Goal: Use online tool/utility: Utilize a website feature to perform a specific function

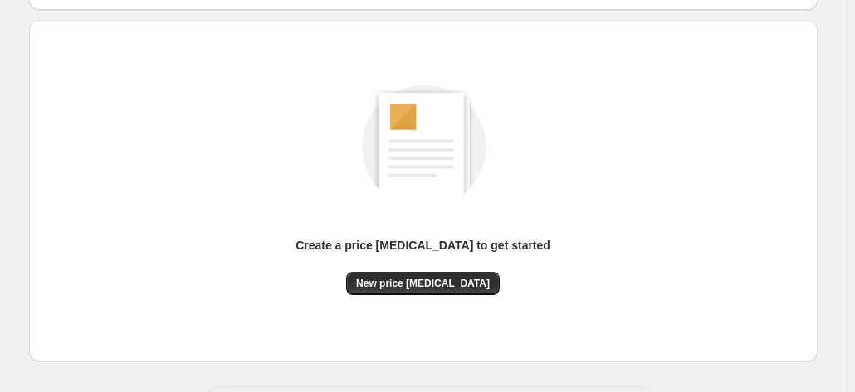
scroll to position [228, 0]
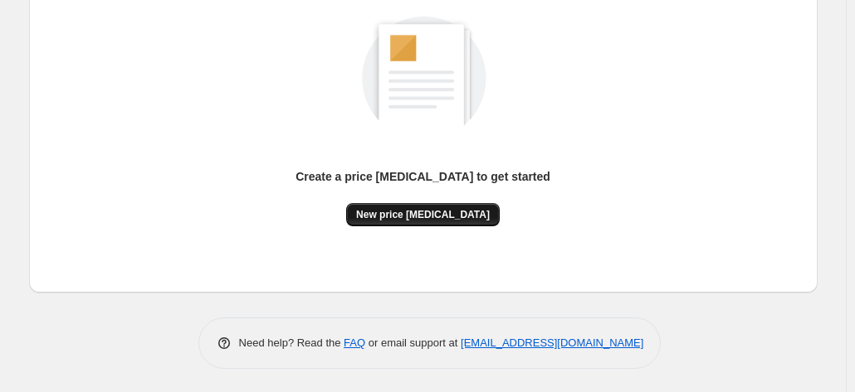
click at [453, 220] on span "New price change job" at bounding box center [423, 214] width 134 height 13
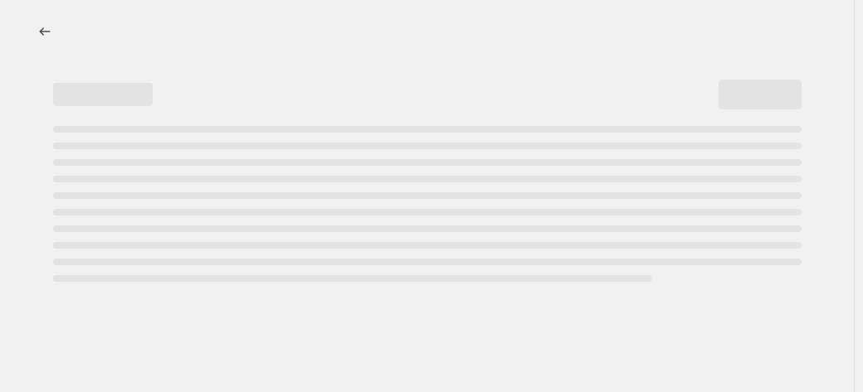
select select "percentage"
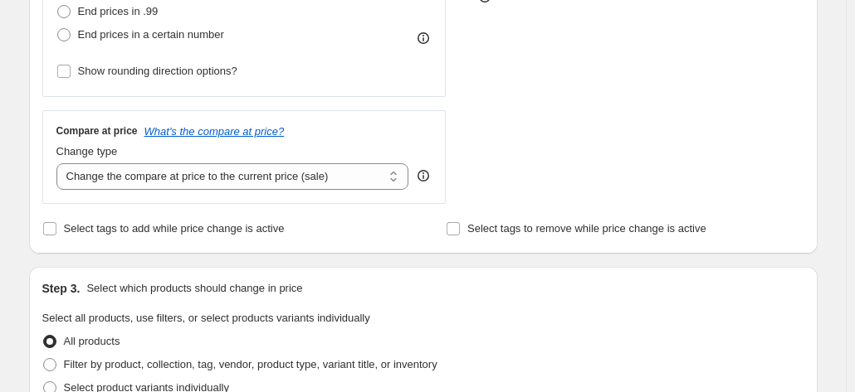
scroll to position [332, 0]
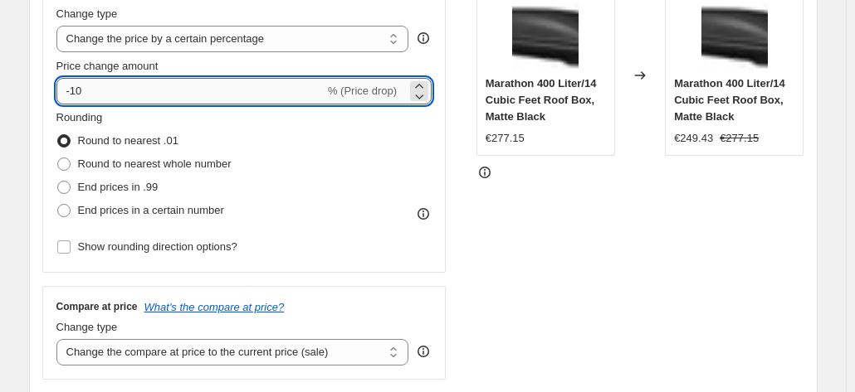
click at [138, 92] on input "-10" at bounding box center [190, 91] width 268 height 27
type input "-1"
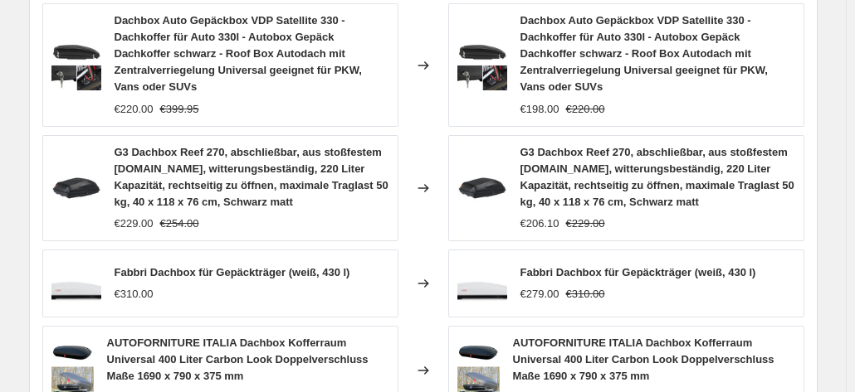
scroll to position [1328, 0]
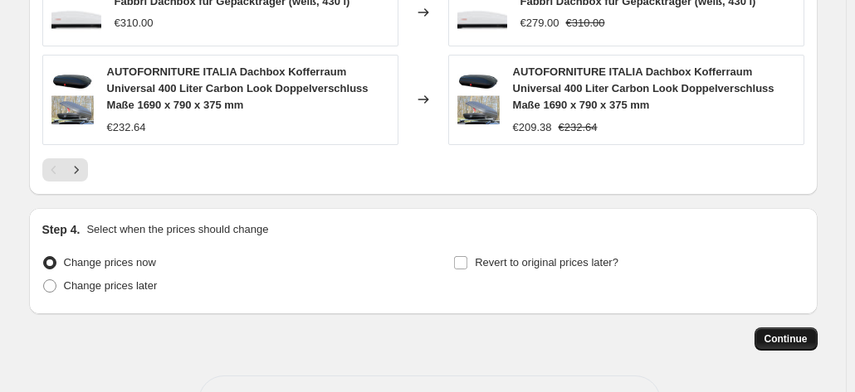
type input "-41"
click at [787, 338] on span "Continue" at bounding box center [785, 339] width 43 height 13
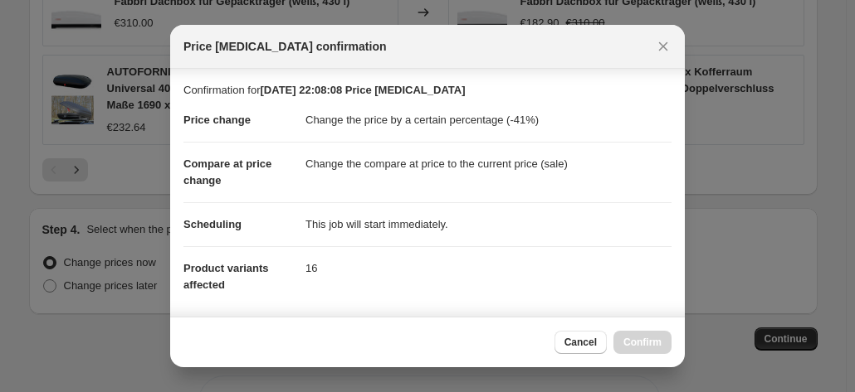
scroll to position [303, 0]
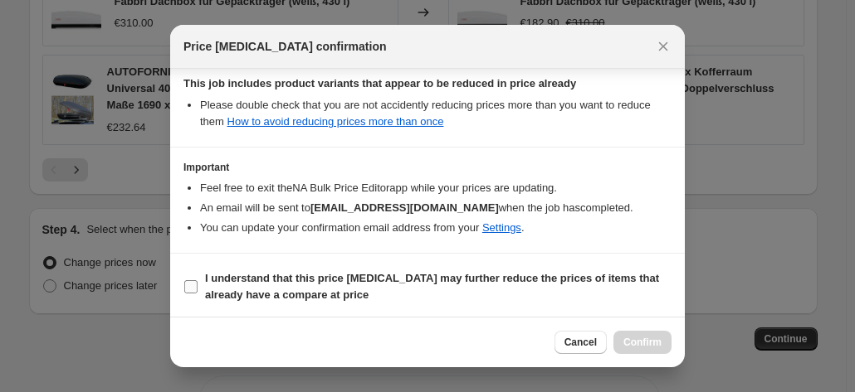
click at [441, 290] on span "I understand that this price change job may further reduce the prices of items …" at bounding box center [438, 286] width 466 height 33
click at [197, 290] on input "I understand that this price change job may further reduce the prices of items …" at bounding box center [190, 286] width 13 height 13
checkbox input "true"
click at [632, 343] on span "Confirm" at bounding box center [642, 342] width 38 height 13
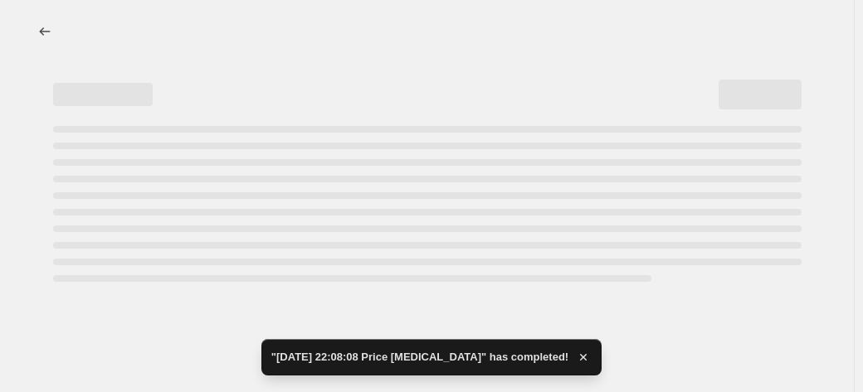
select select "percentage"
